Goal: Task Accomplishment & Management: Use online tool/utility

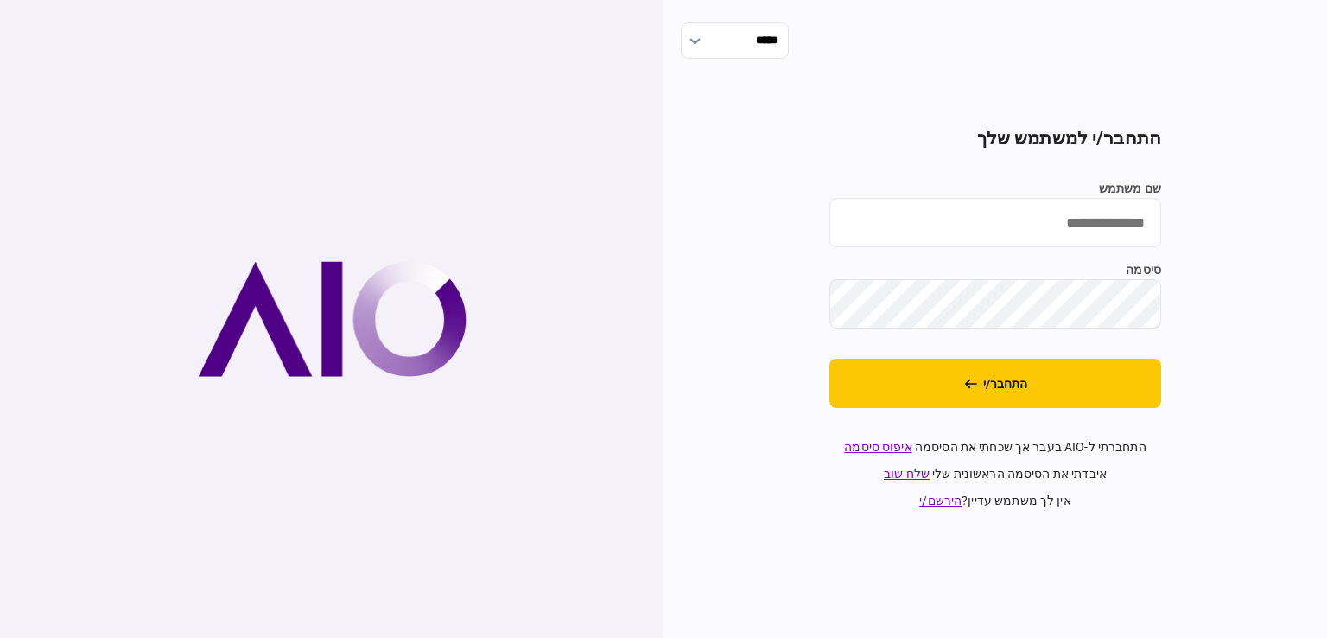
type input "**********"
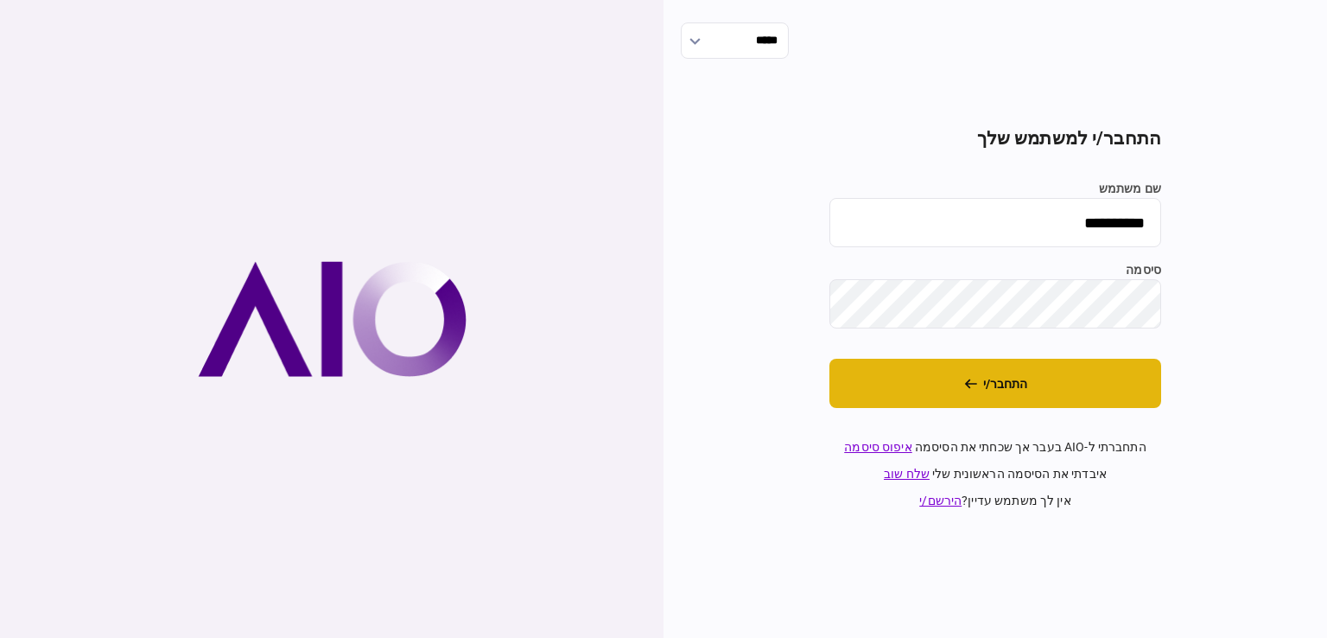
click at [1136, 378] on button "התחבר/י" at bounding box center [996, 383] width 332 height 49
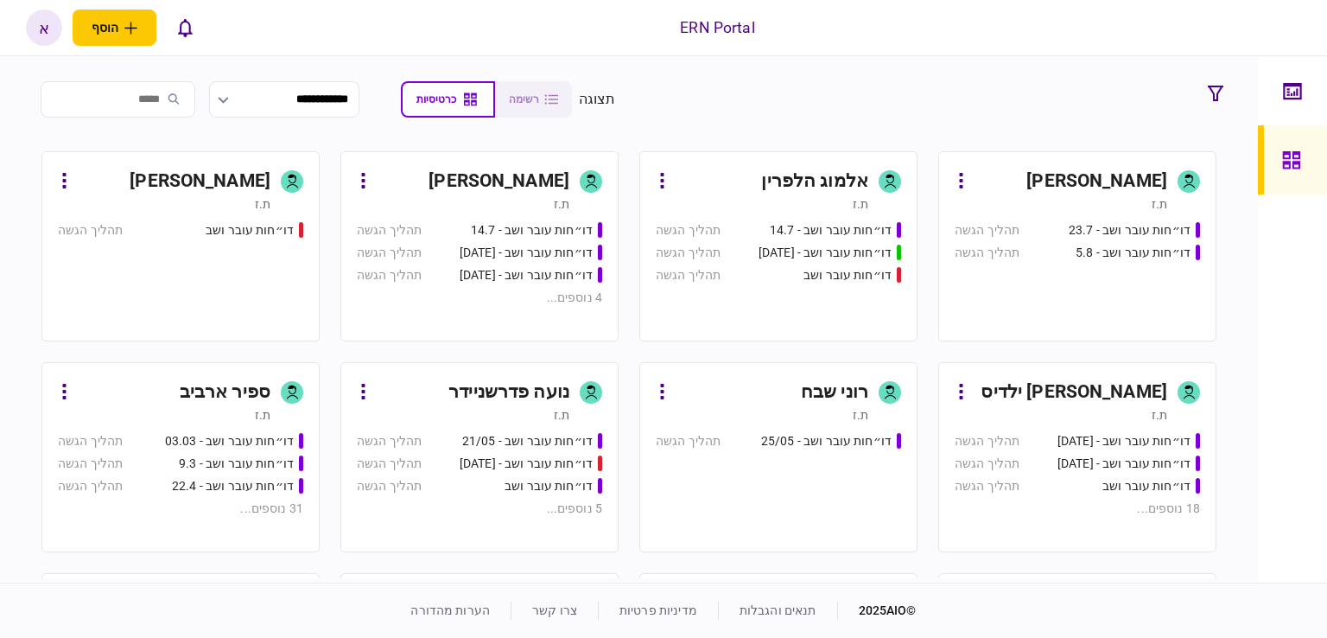
scroll to position [691, 0]
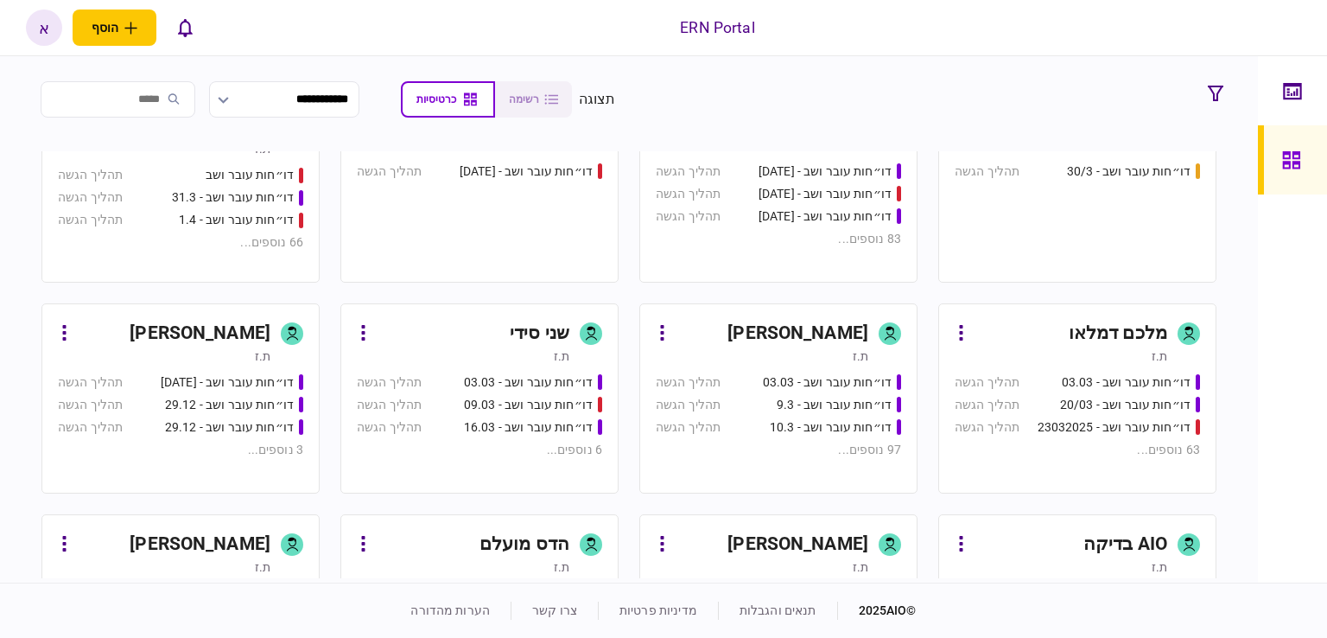
click at [854, 321] on div "איתמר שקד" at bounding box center [798, 334] width 141 height 28
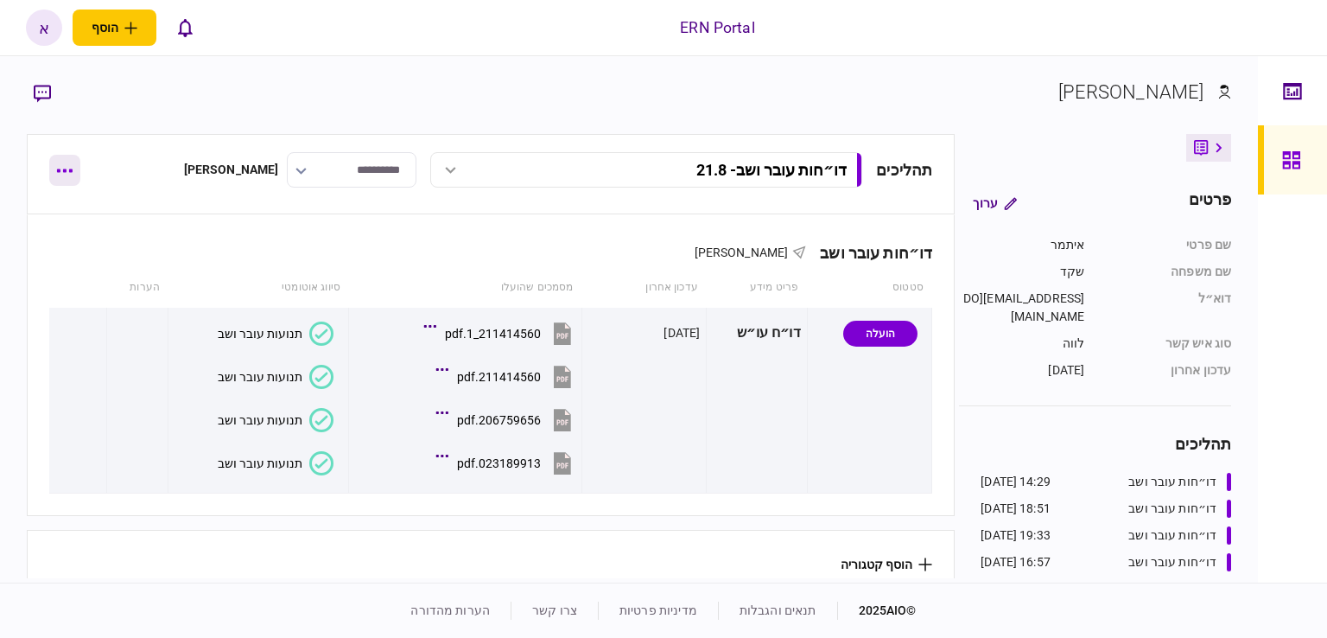
click at [67, 182] on button "button" at bounding box center [64, 170] width 31 height 31
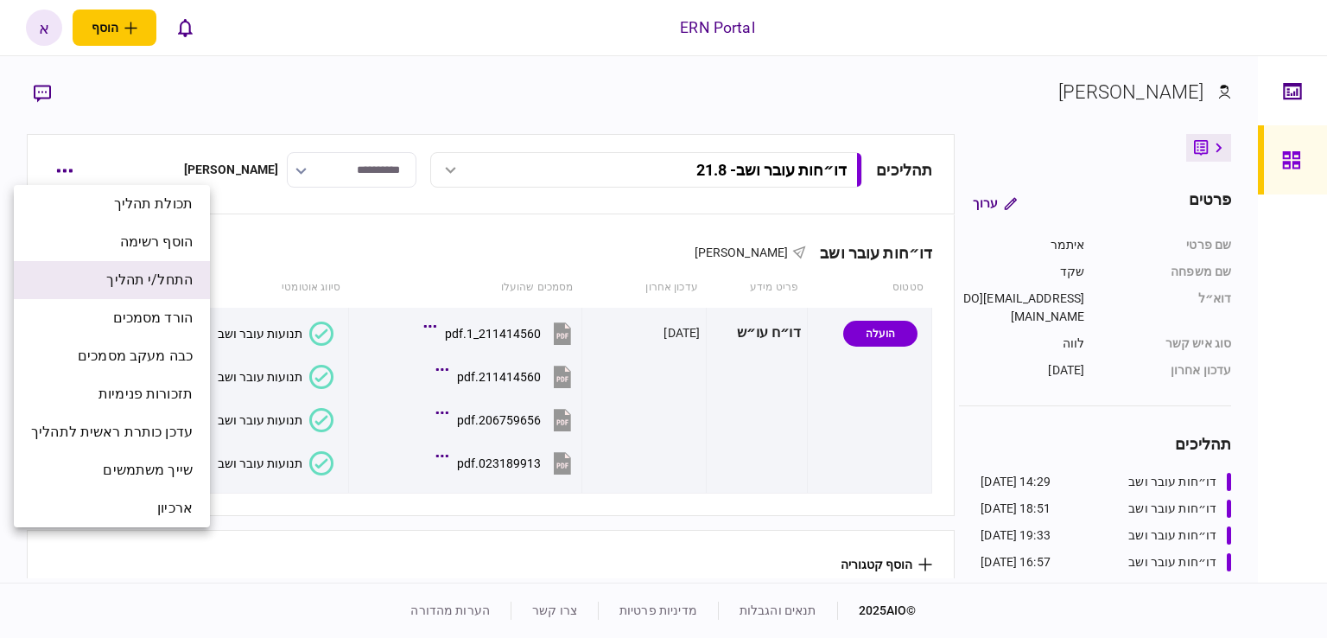
click at [138, 282] on span "התחל/י תהליך" at bounding box center [149, 280] width 86 height 21
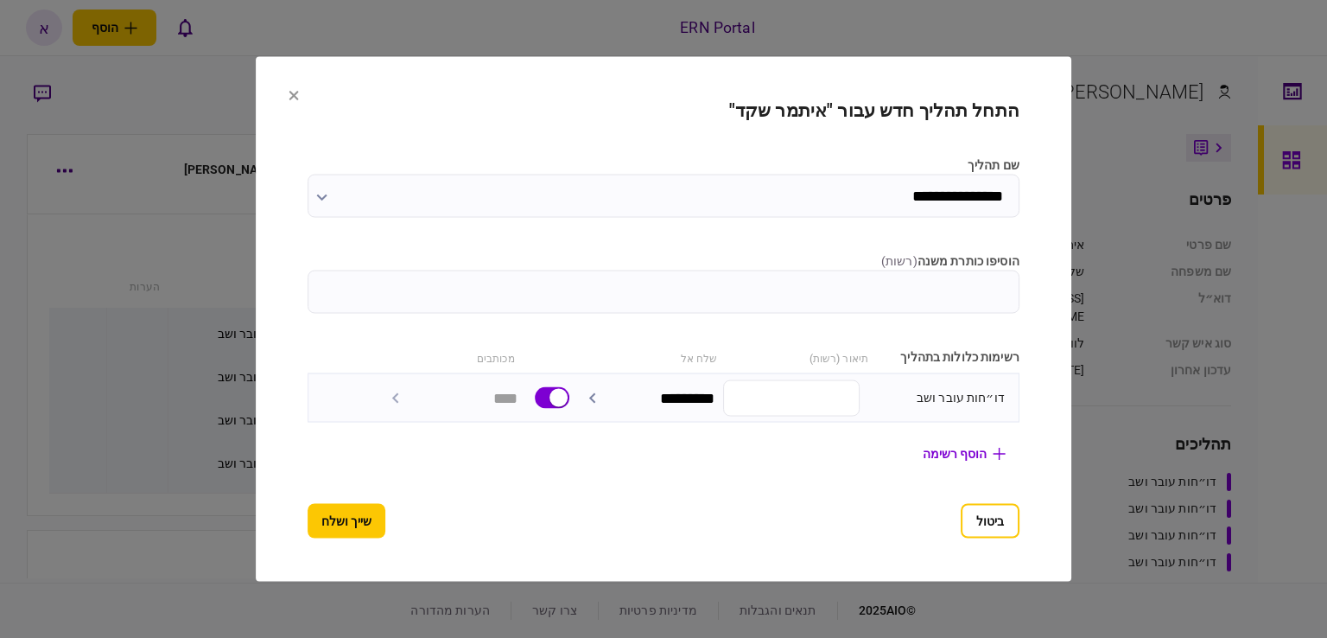
click at [622, 264] on label "הוסיפו כותרת משנה ( רשות )" at bounding box center [664, 261] width 712 height 18
click at [622, 270] on input "הוסיפו כותרת משנה ( רשות )" at bounding box center [664, 291] width 712 height 43
type input "****"
click at [308, 528] on button "שייך ושלח" at bounding box center [347, 521] width 78 height 35
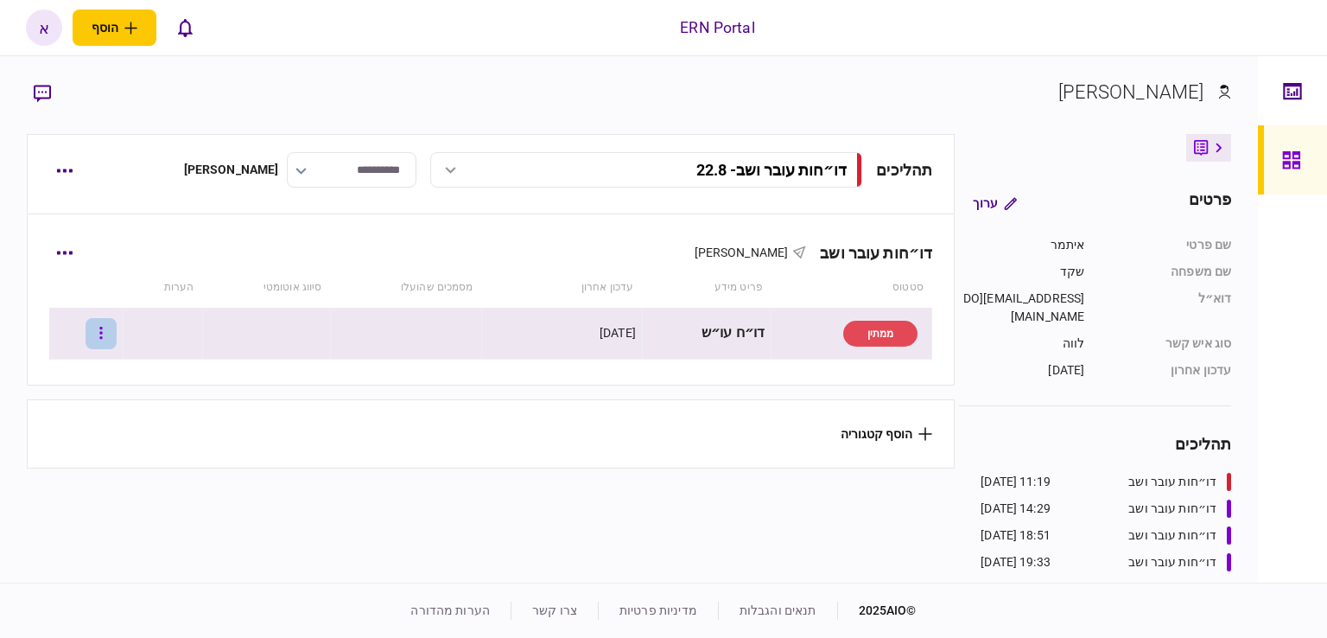
click at [113, 344] on button "button" at bounding box center [101, 333] width 31 height 31
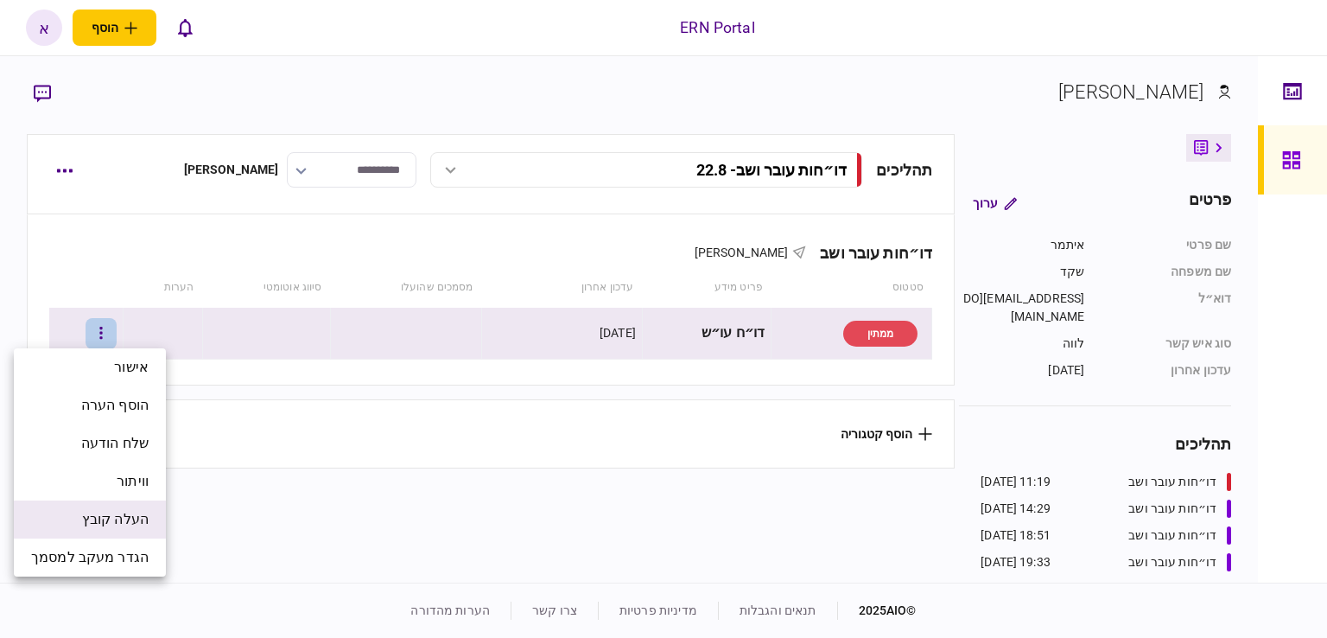
click at [145, 512] on span "העלה קובץ" at bounding box center [115, 519] width 67 height 21
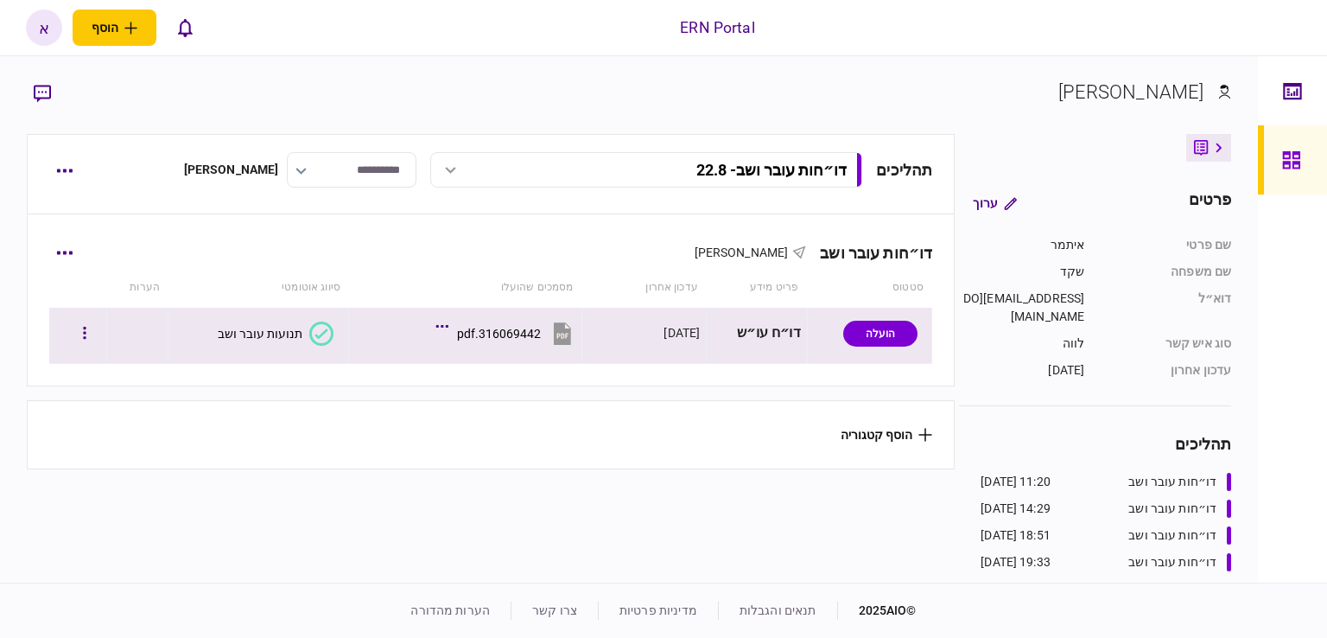
click at [294, 341] on button "תנועות עובר ושב" at bounding box center [276, 333] width 116 height 24
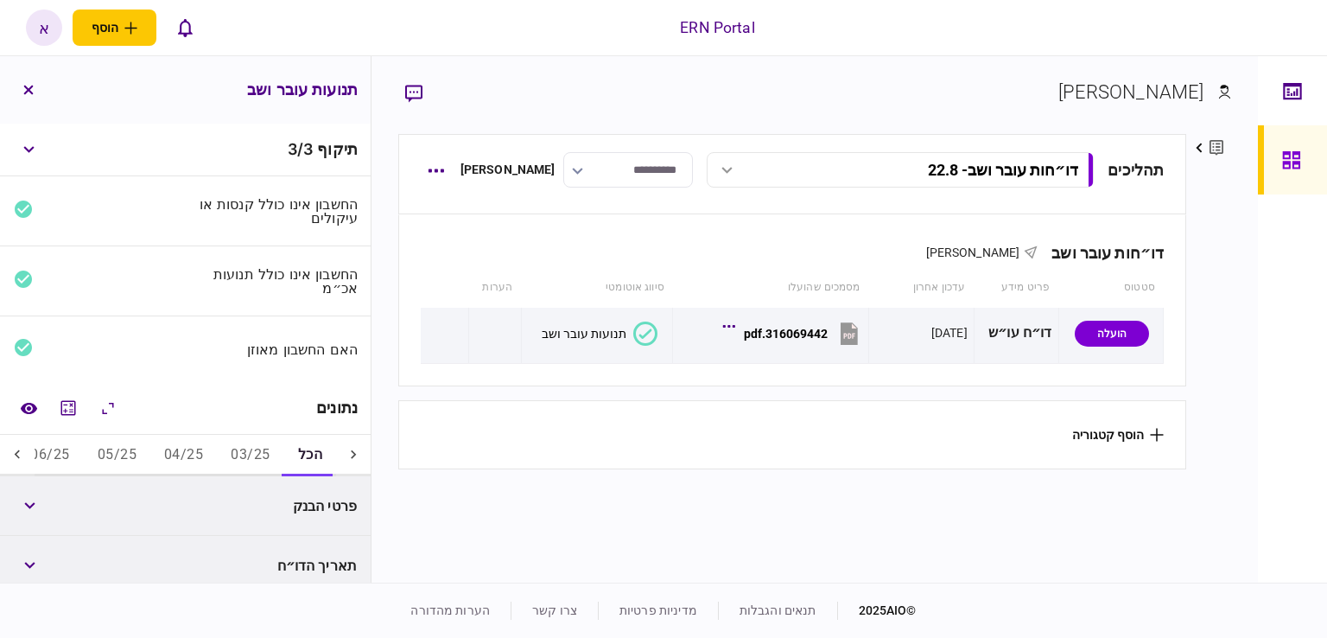
click at [270, 446] on button "03/25" at bounding box center [250, 455] width 67 height 41
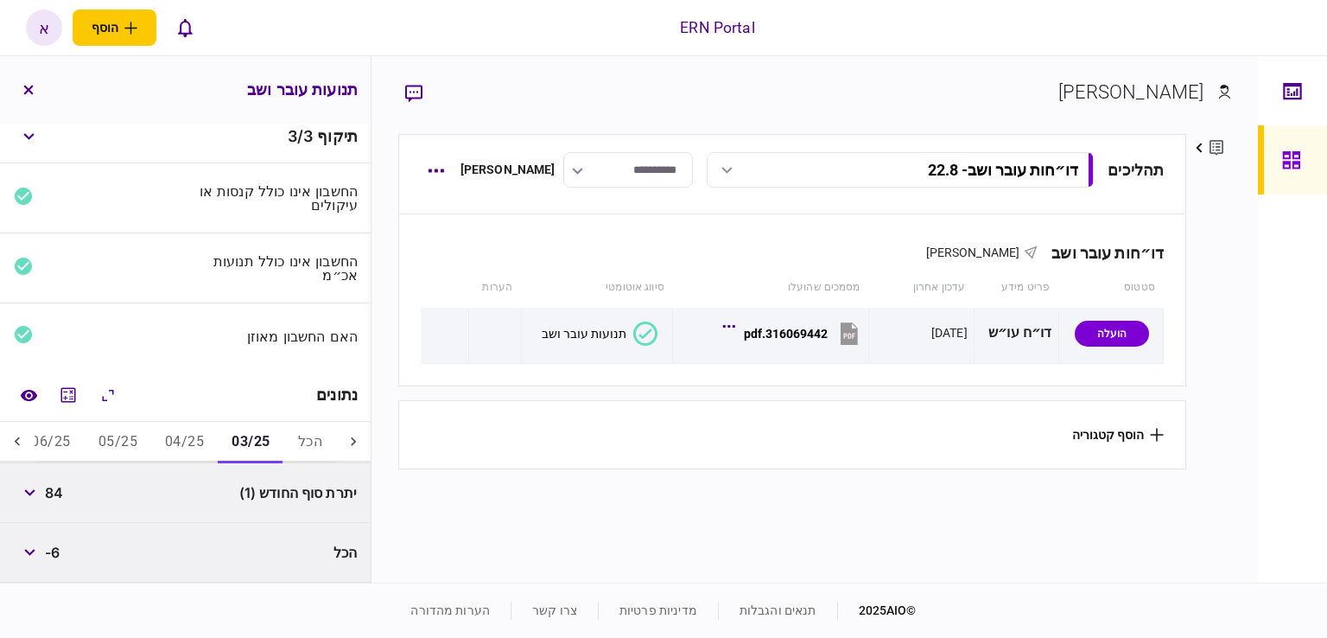
click at [182, 444] on button "04/25" at bounding box center [184, 442] width 67 height 41
click at [142, 445] on button "05/25" at bounding box center [118, 442] width 67 height 41
click at [40, 442] on button "06/25" at bounding box center [50, 442] width 67 height 41
click at [20, 442] on icon at bounding box center [17, 440] width 5 height 9
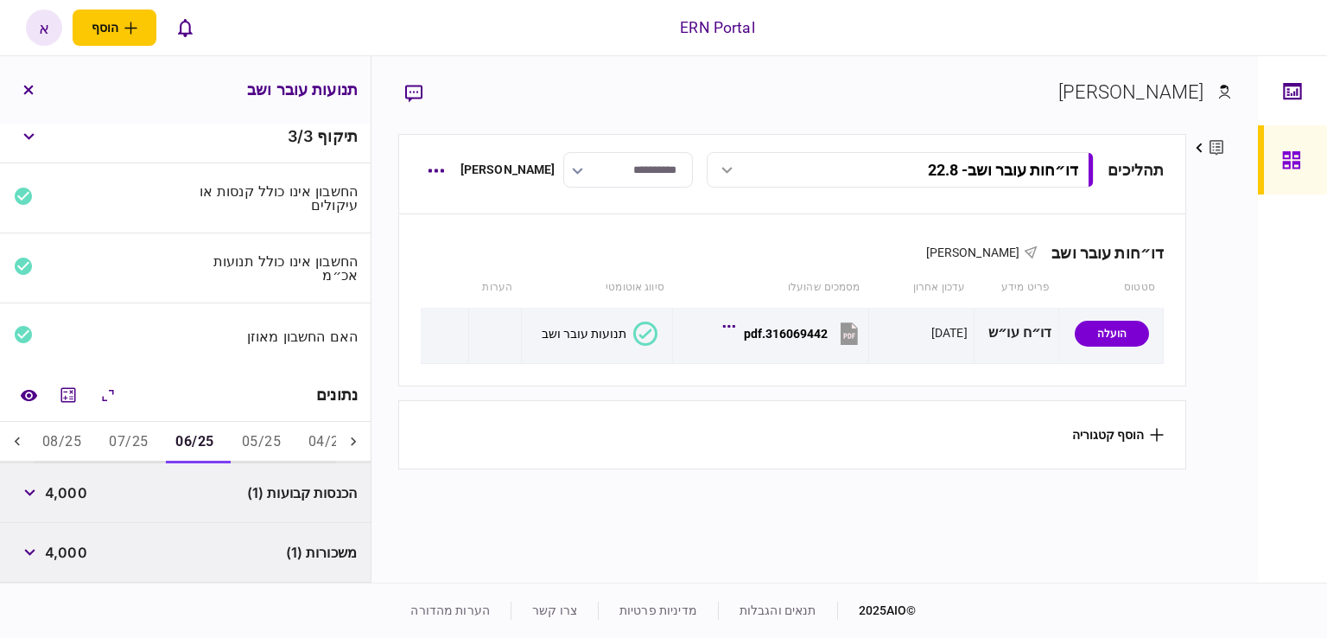
click at [95, 447] on button "08/25" at bounding box center [62, 442] width 67 height 41
click at [140, 447] on button "07/25" at bounding box center [127, 442] width 67 height 41
click at [200, 446] on button "06/25" at bounding box center [194, 442] width 67 height 41
click at [259, 447] on button "05/25" at bounding box center [261, 442] width 67 height 41
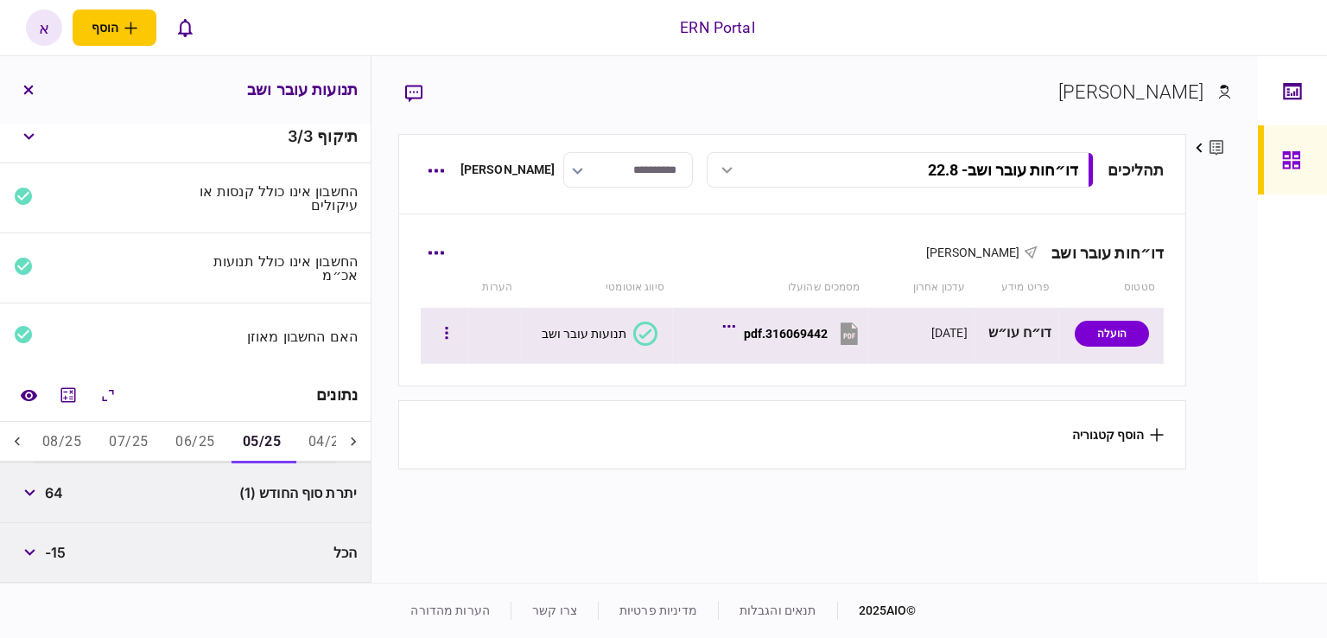
click at [842, 336] on icon at bounding box center [849, 334] width 26 height 26
click at [61, 484] on span "64" at bounding box center [54, 492] width 18 height 21
copy span "64"
click at [214, 444] on button "06/25" at bounding box center [195, 442] width 67 height 41
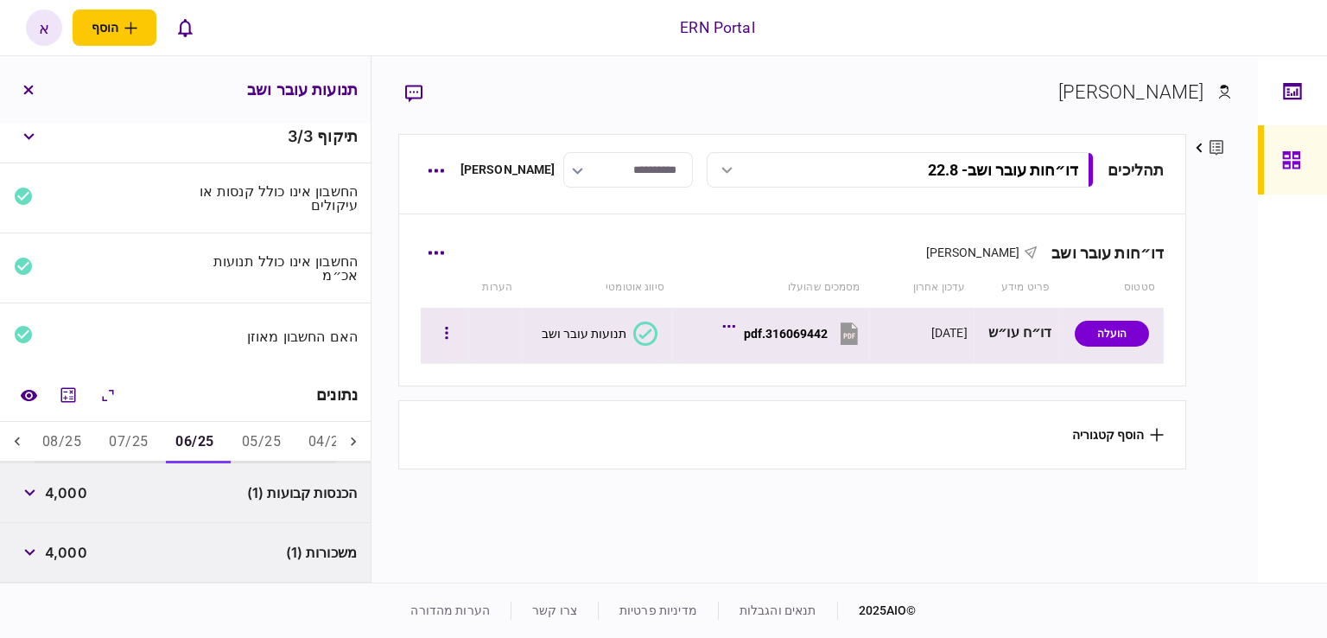
scroll to position [131, 0]
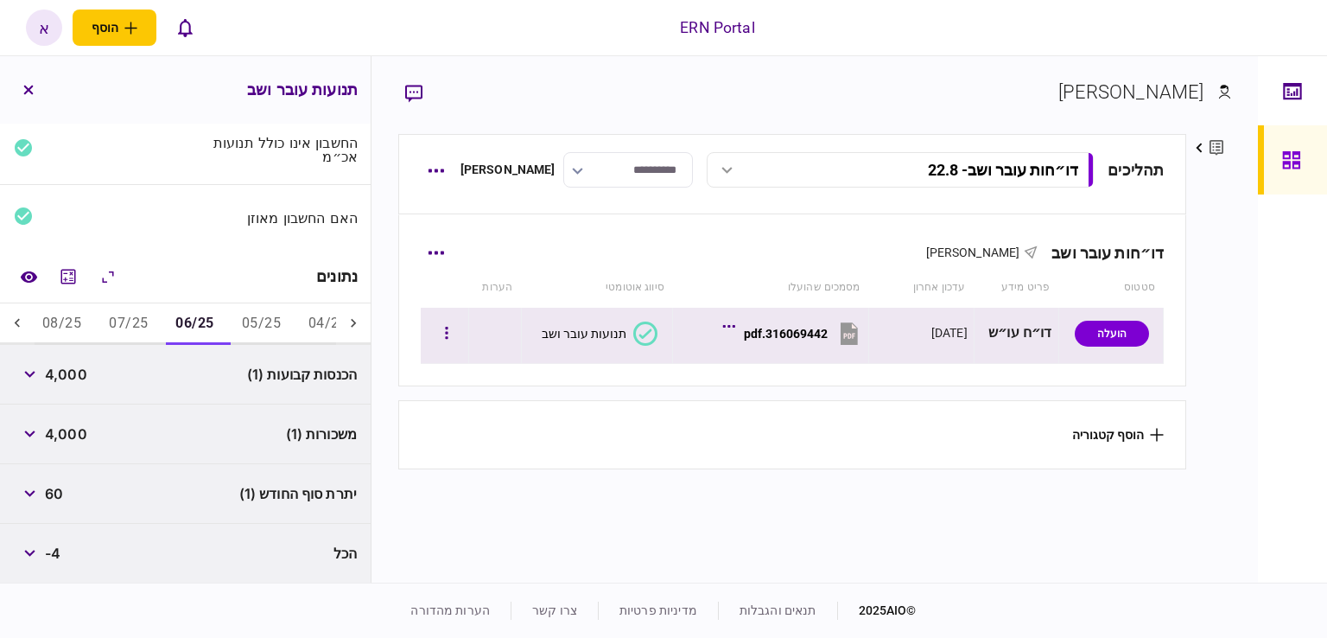
click at [71, 377] on span "4,000" at bounding box center [66, 374] width 42 height 21
click at [72, 375] on span "4,000" at bounding box center [66, 374] width 42 height 21
copy span "4,000"
click at [826, 335] on div "316069442.pdf" at bounding box center [786, 334] width 84 height 14
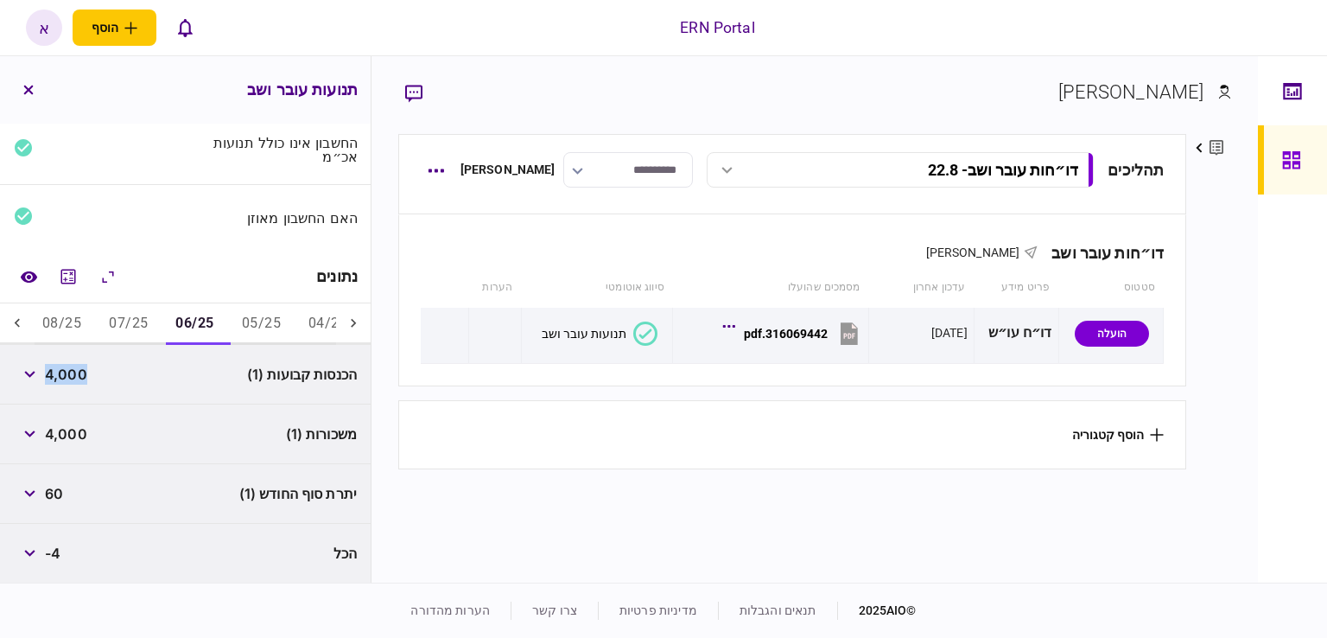
copy span "4,000"
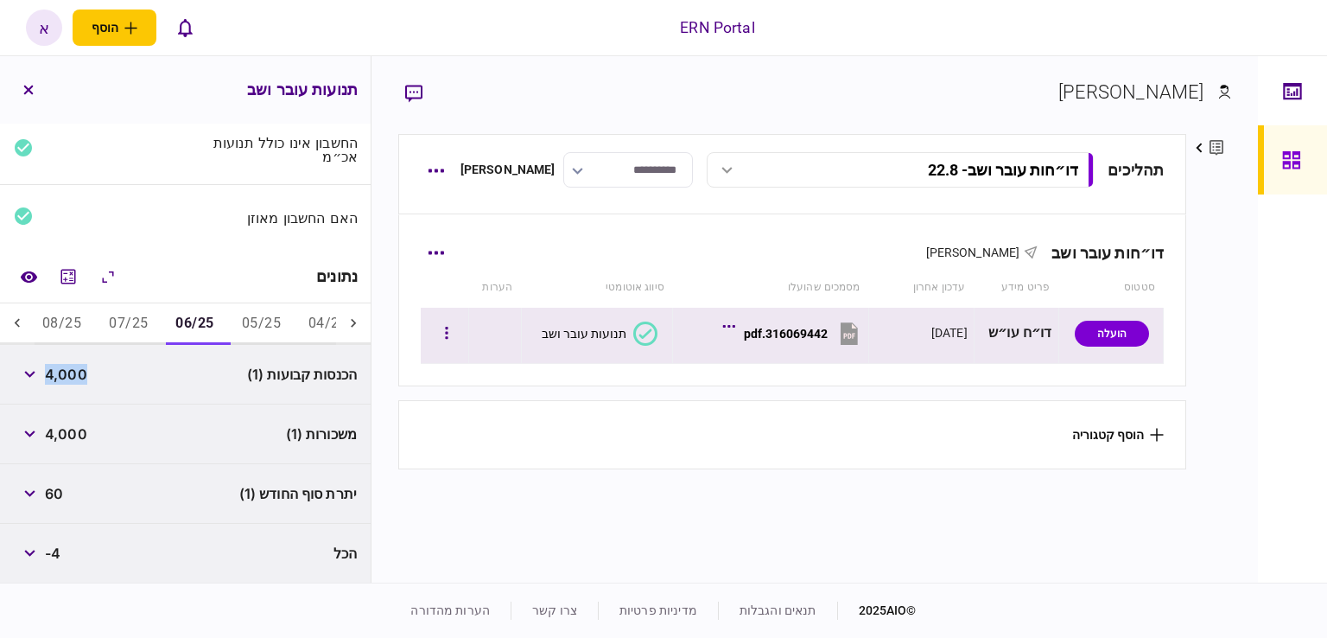
click at [750, 332] on div "316069442.pdf" at bounding box center [786, 334] width 84 height 14
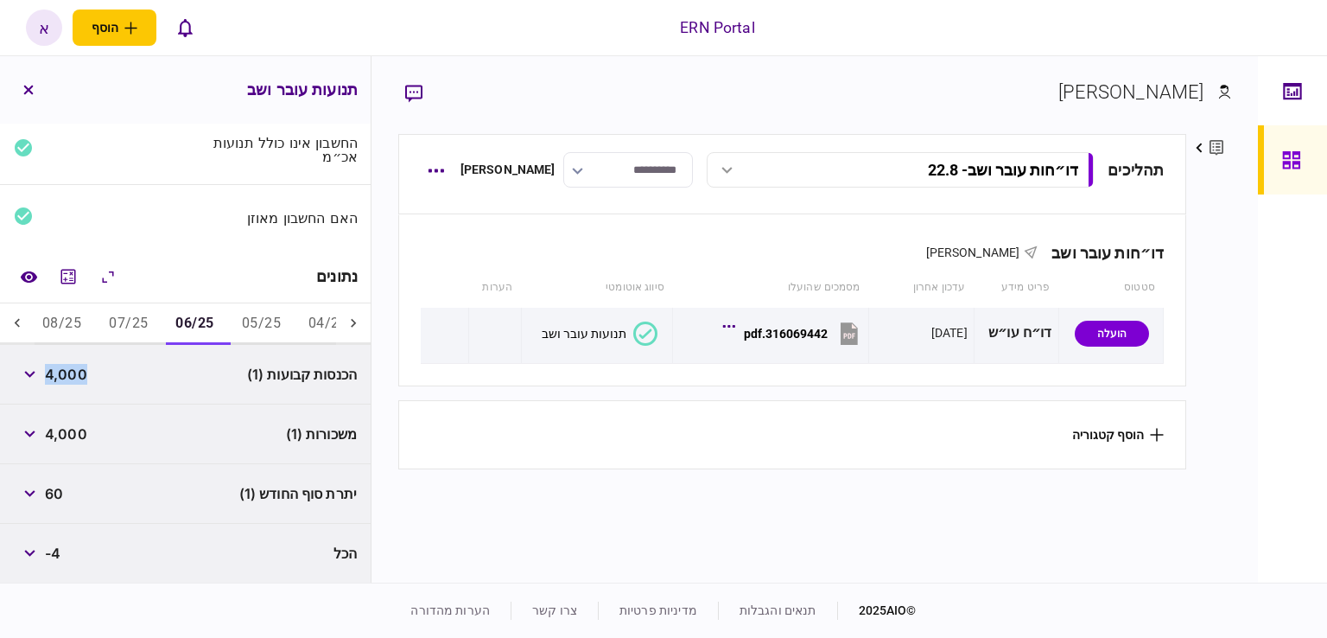
click at [131, 316] on button "07/25" at bounding box center [128, 323] width 67 height 41
click at [41, 368] on button "button" at bounding box center [29, 374] width 31 height 31
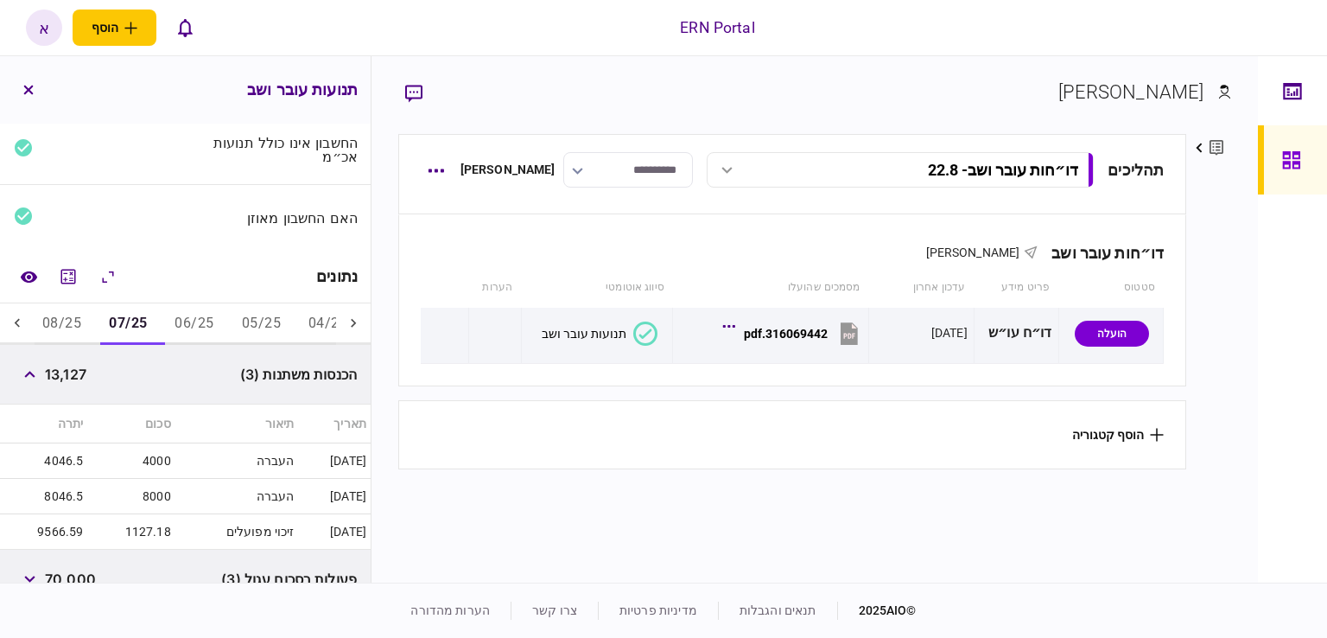
click at [202, 337] on button "06/25" at bounding box center [194, 323] width 67 height 41
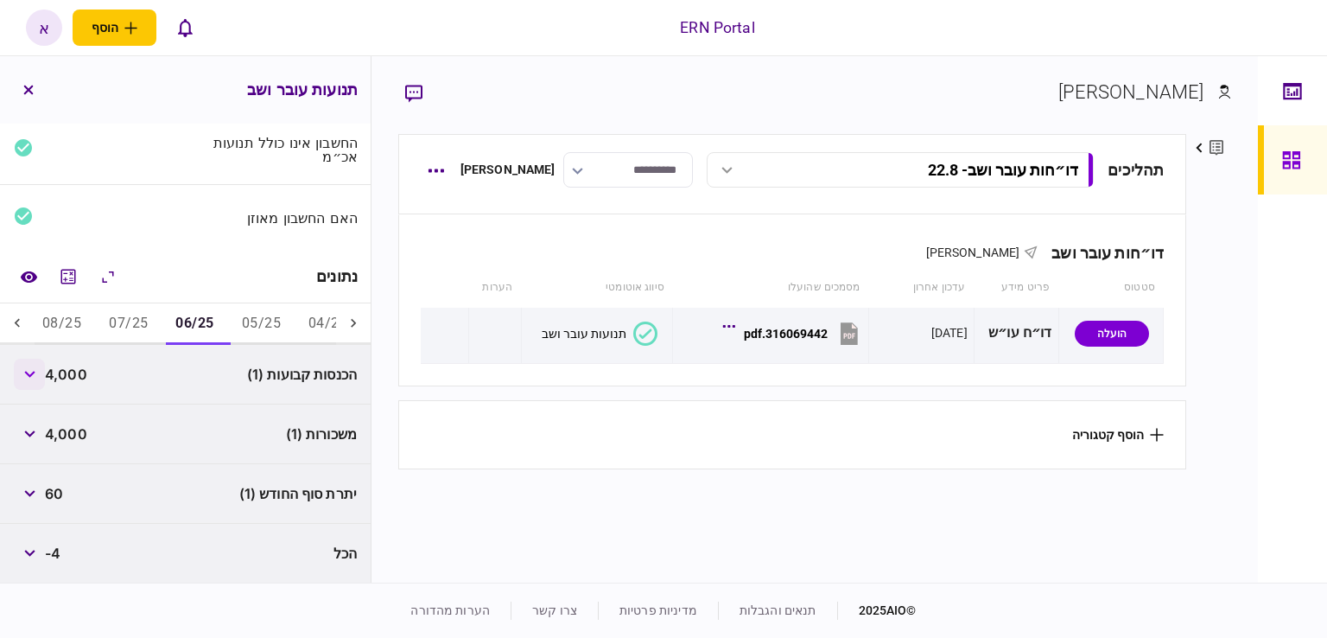
click at [35, 371] on icon "button" at bounding box center [29, 374] width 11 height 7
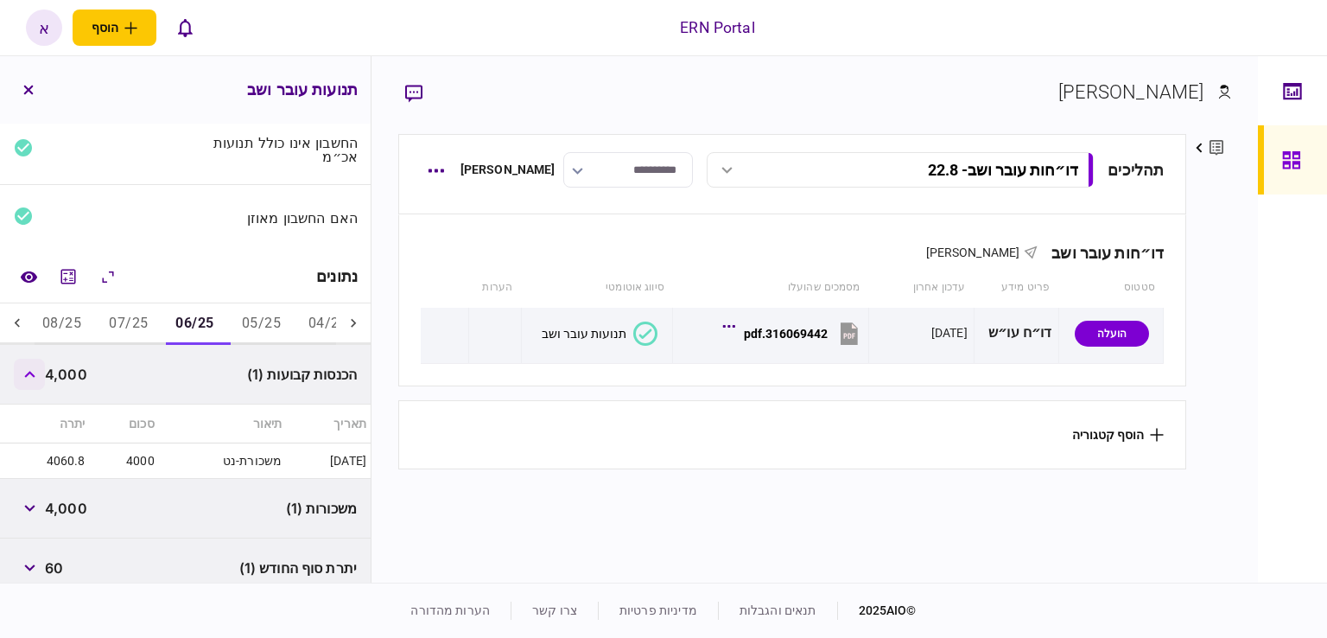
click at [35, 371] on icon "button" at bounding box center [29, 374] width 11 height 7
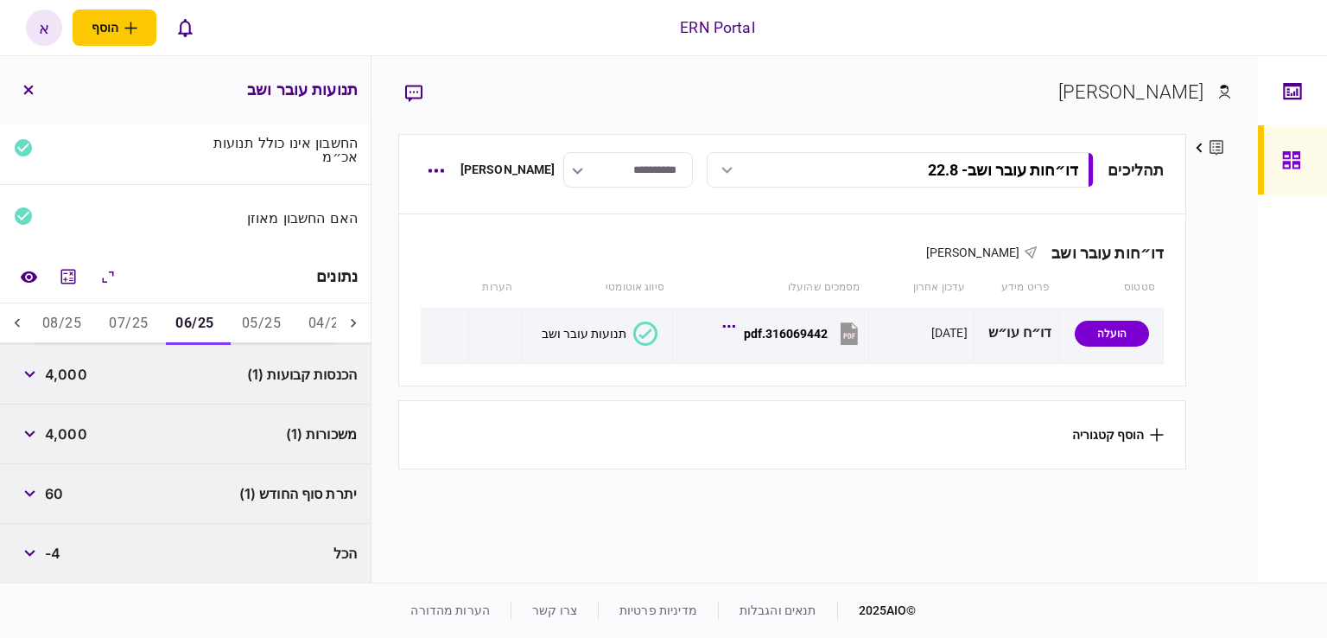
click at [126, 322] on button "07/25" at bounding box center [128, 323] width 67 height 41
click at [34, 374] on icon "button" at bounding box center [29, 374] width 10 height 7
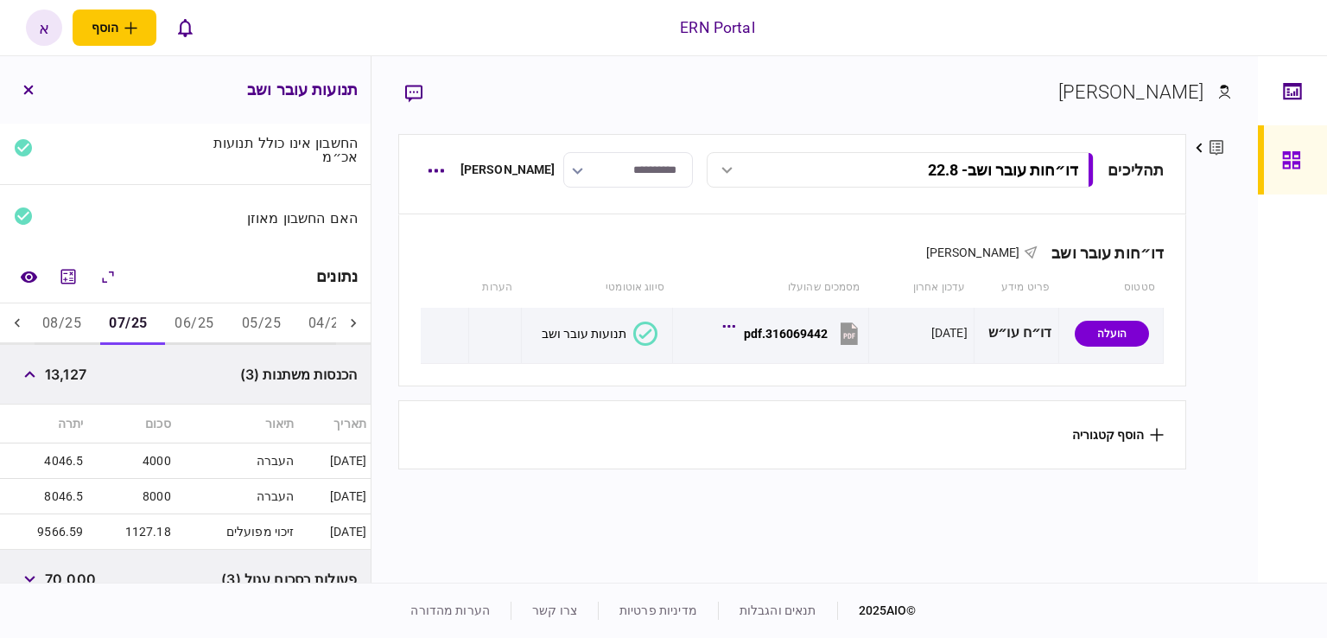
click at [76, 369] on span "13,127" at bounding box center [65, 374] width 41 height 21
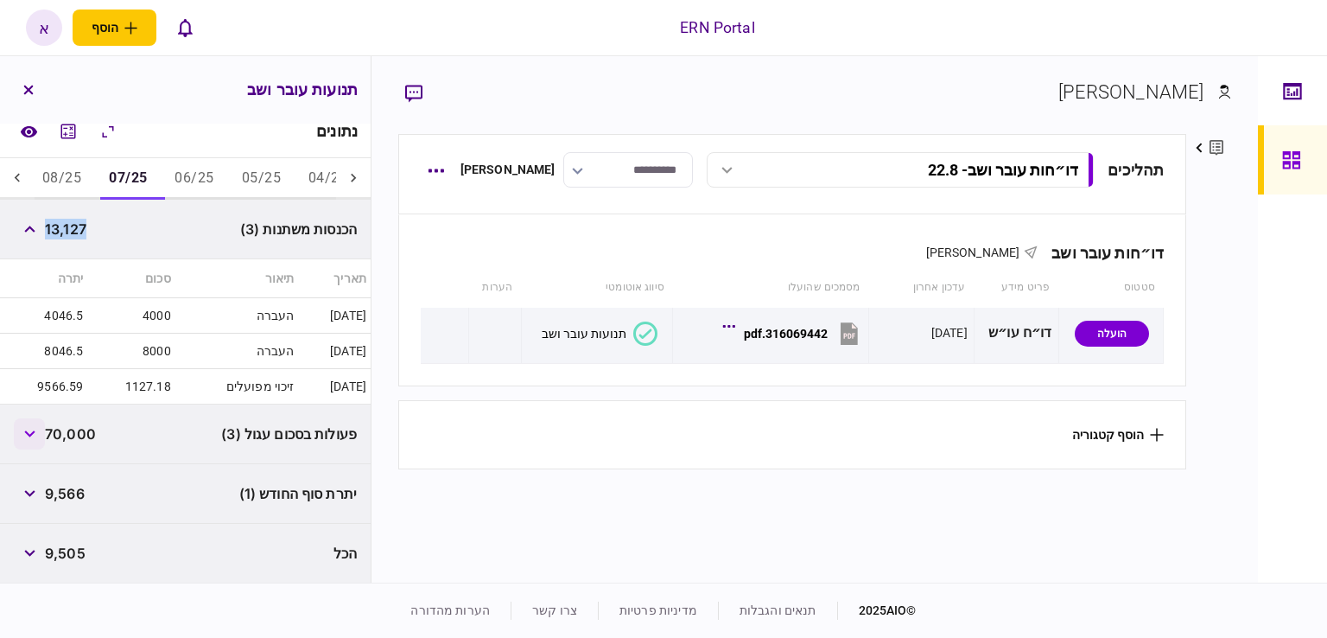
click at [23, 433] on button "button" at bounding box center [29, 433] width 31 height 31
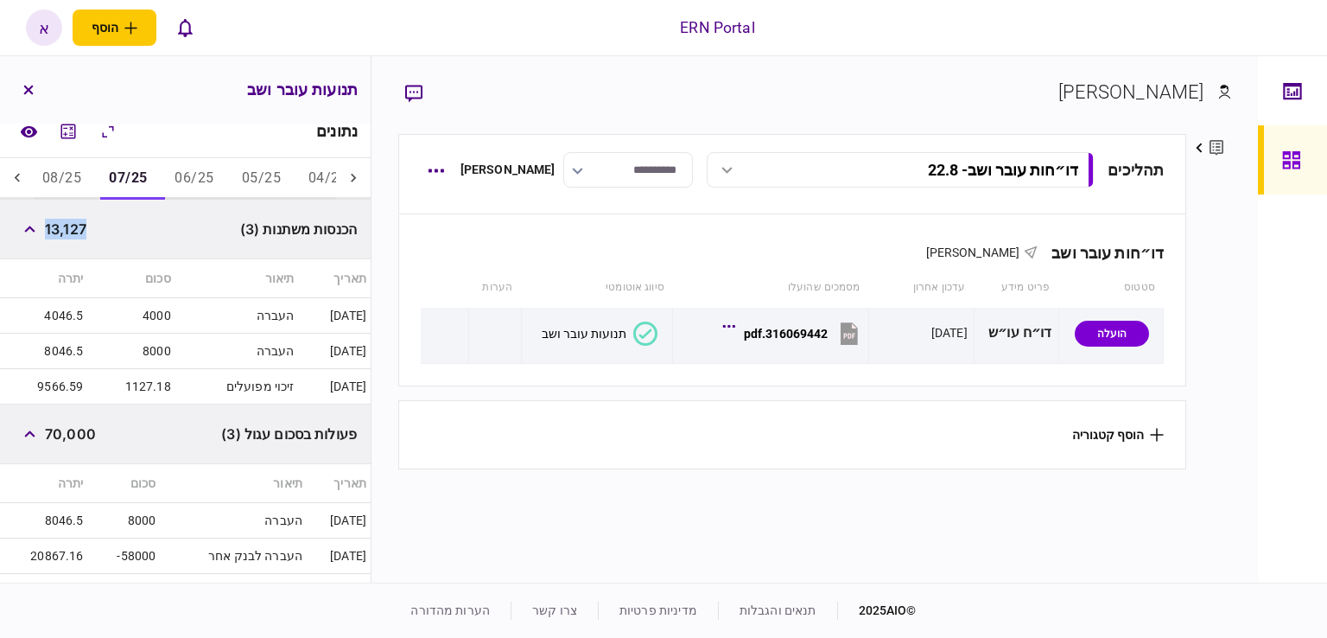
scroll to position [421, 0]
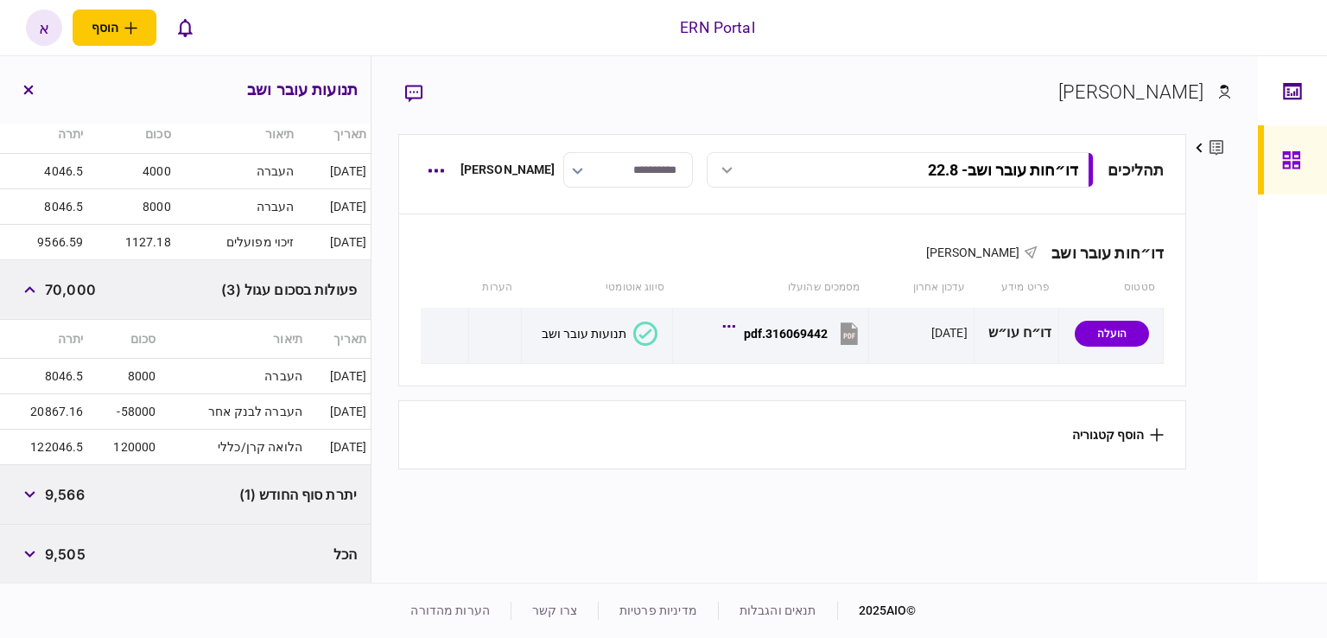
click at [121, 444] on td "120000" at bounding box center [123, 446] width 73 height 35
click at [75, 488] on span "9,566" at bounding box center [65, 494] width 40 height 21
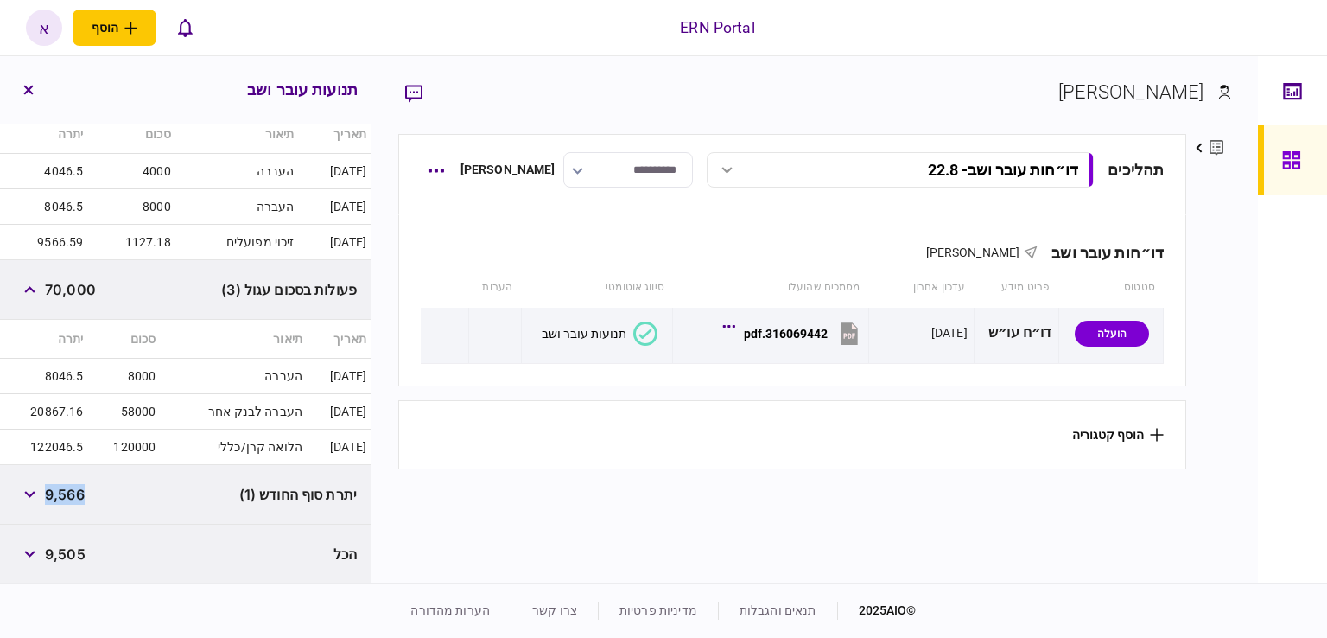
copy span "9,566"
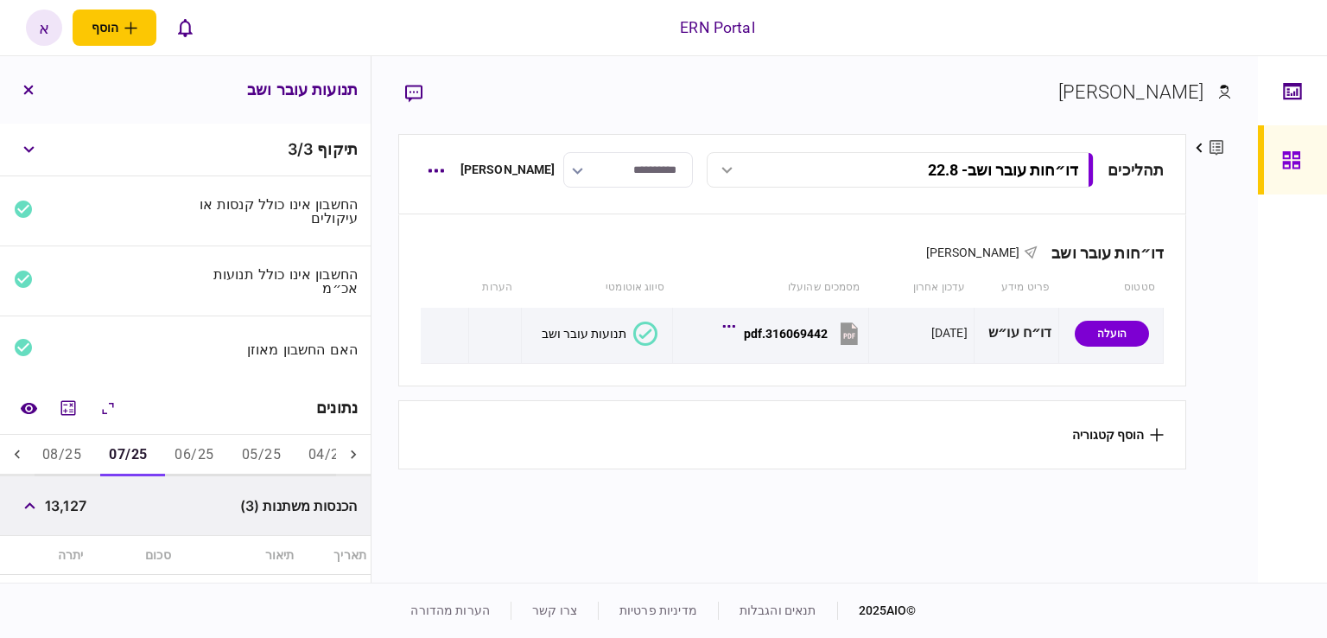
click at [59, 467] on button "08/25" at bounding box center [62, 455] width 67 height 41
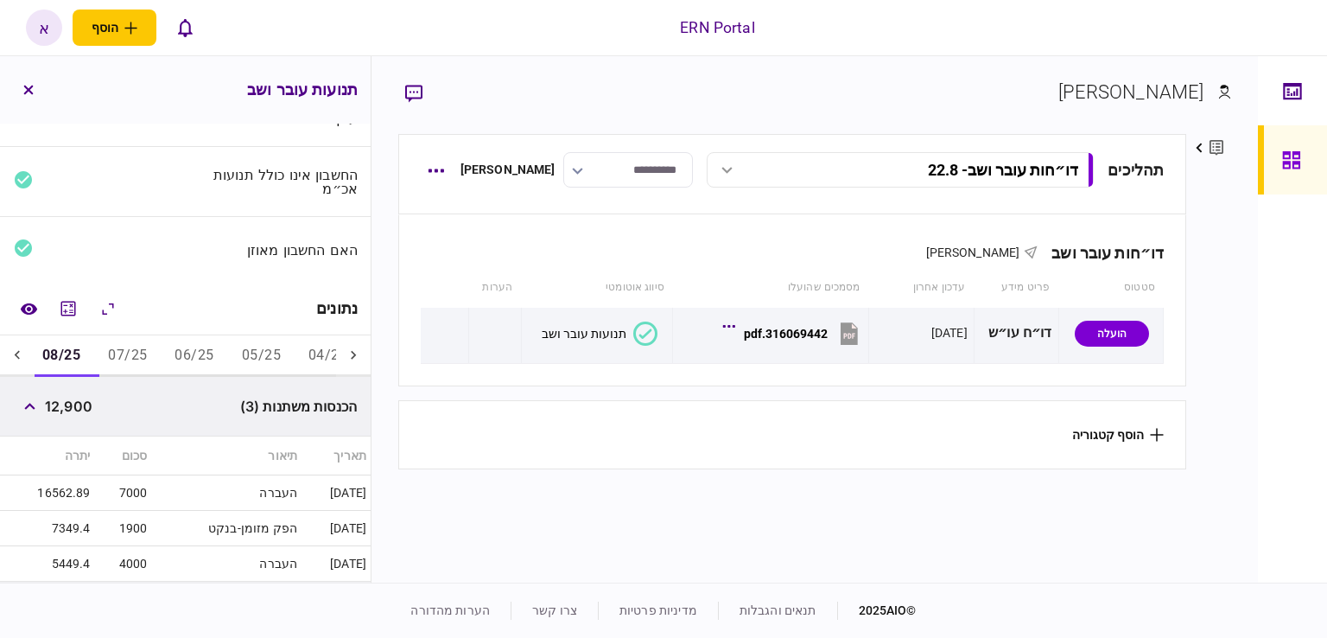
scroll to position [186, 0]
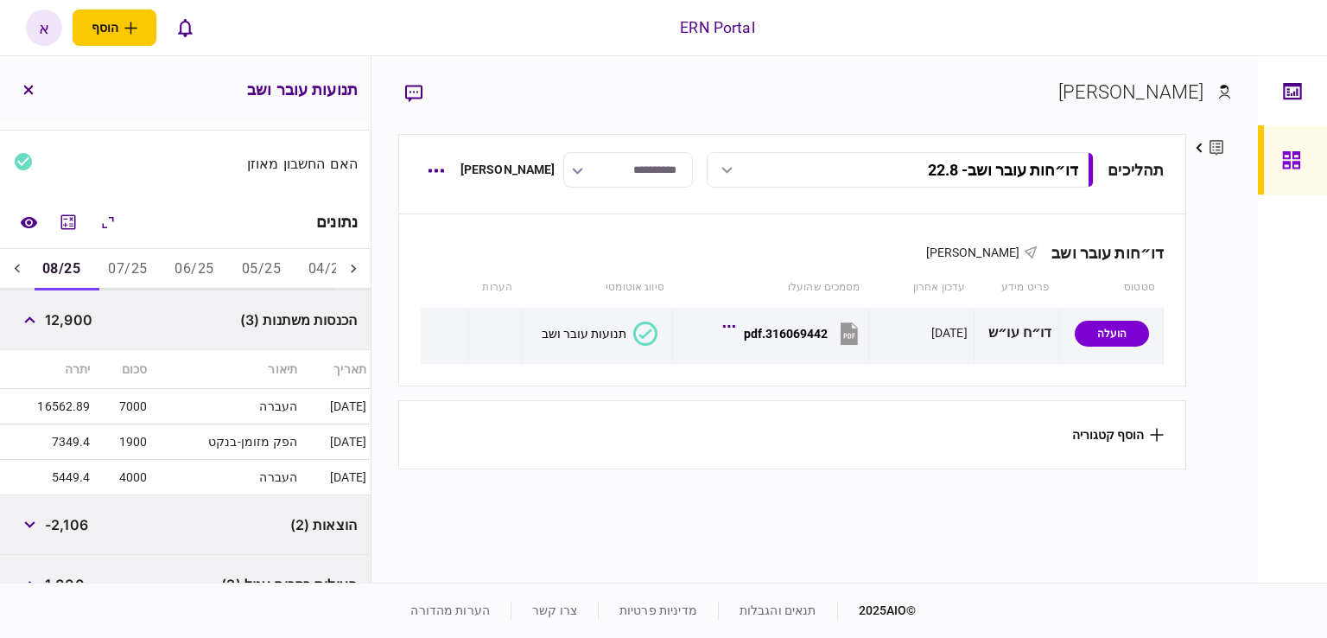
click at [131, 467] on td "4000" at bounding box center [123, 477] width 57 height 35
click at [131, 474] on td "4000" at bounding box center [123, 477] width 57 height 35
click at [129, 443] on td "1900" at bounding box center [123, 441] width 57 height 35
click at [129, 486] on td "4000" at bounding box center [123, 477] width 57 height 35
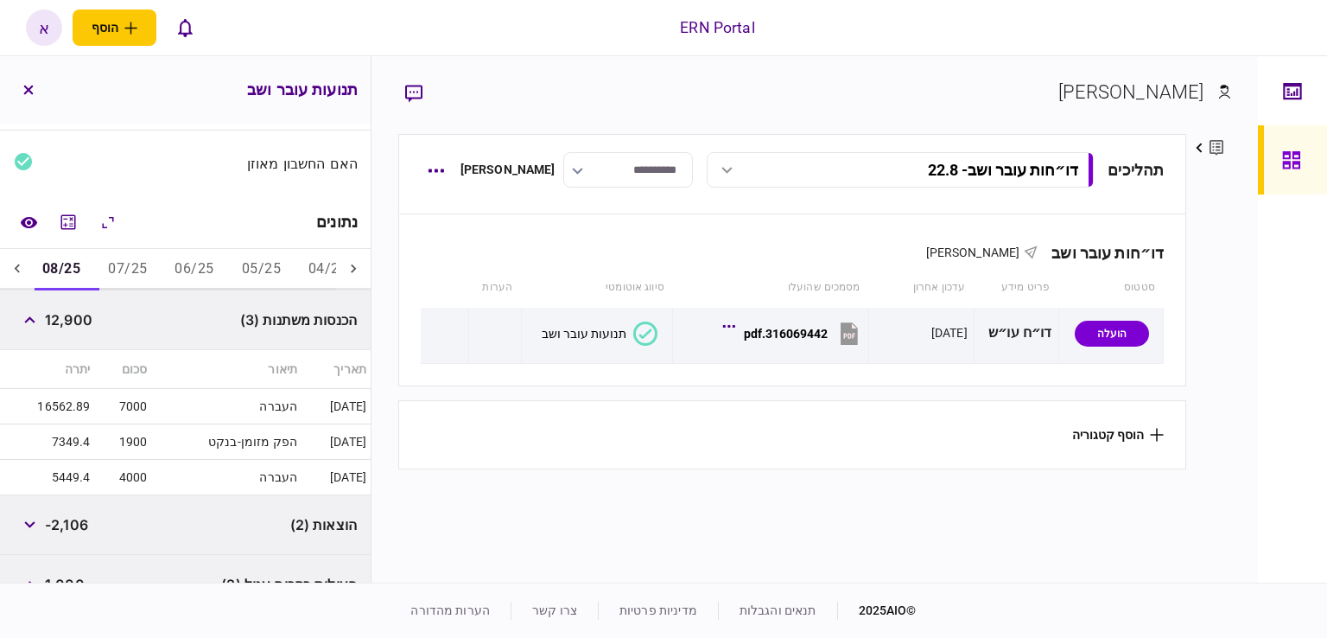
click at [130, 474] on td "4000" at bounding box center [123, 477] width 57 height 35
copy td "4000"
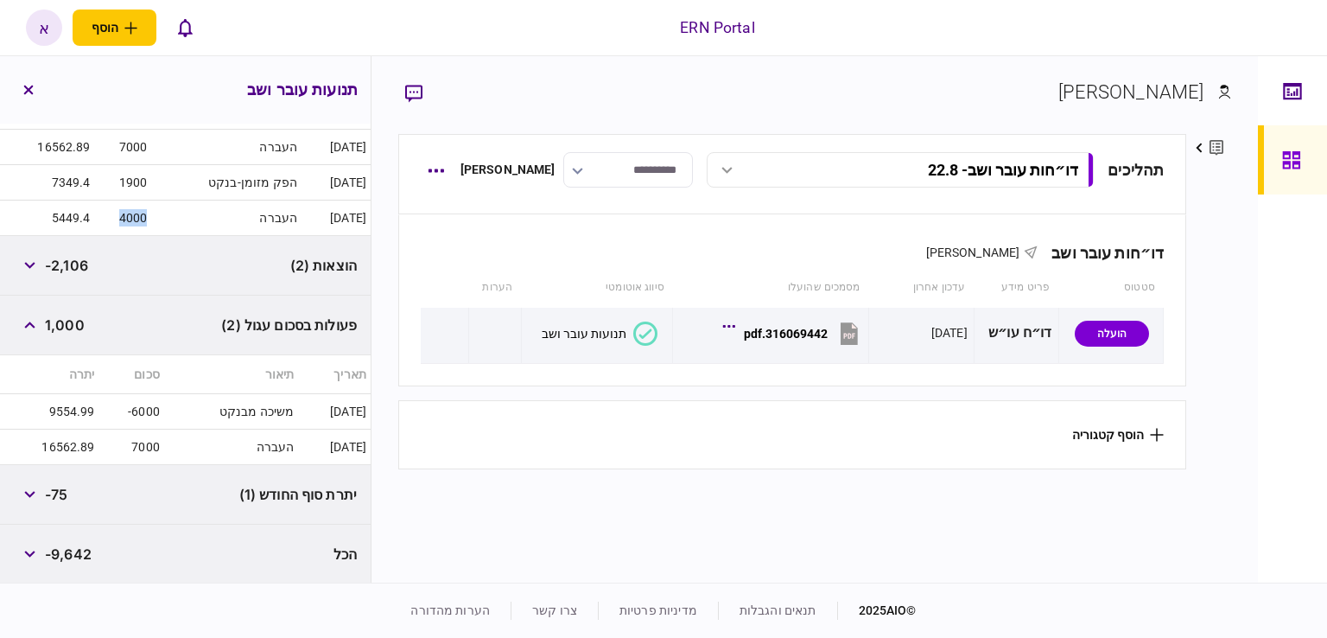
click at [76, 266] on span "-2,106" at bounding box center [66, 265] width 43 height 21
click at [76, 265] on span "-2,106" at bounding box center [66, 265] width 43 height 21
copy span "2,106"
click at [63, 491] on span "-75" at bounding box center [56, 494] width 22 height 21
